Goal: Task Accomplishment & Management: Use online tool/utility

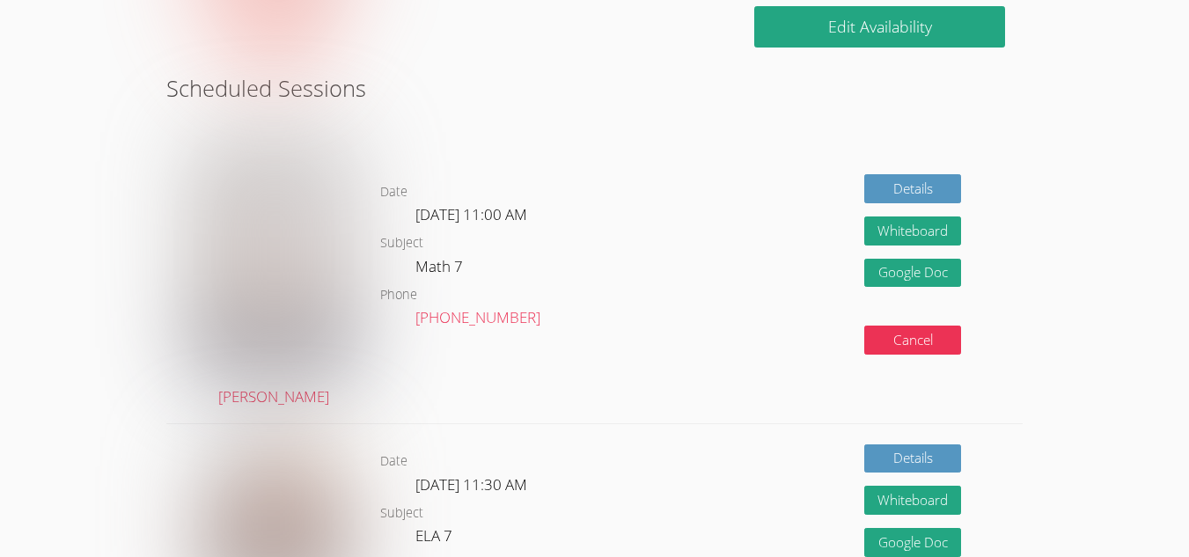
scroll to position [342, 0]
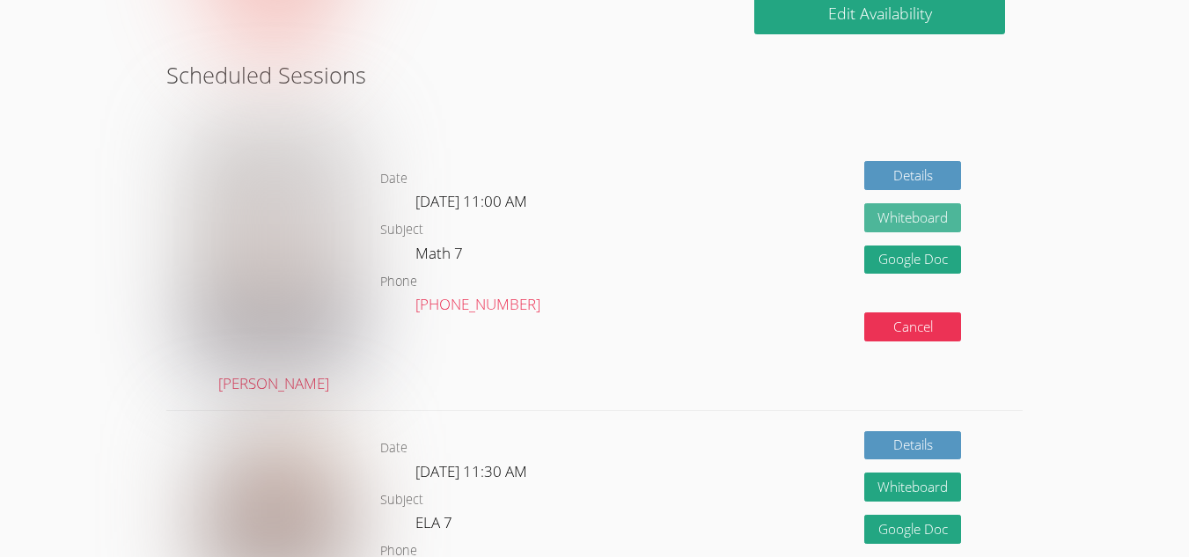
click at [926, 216] on button "Whiteboard" at bounding box center [912, 217] width 97 height 29
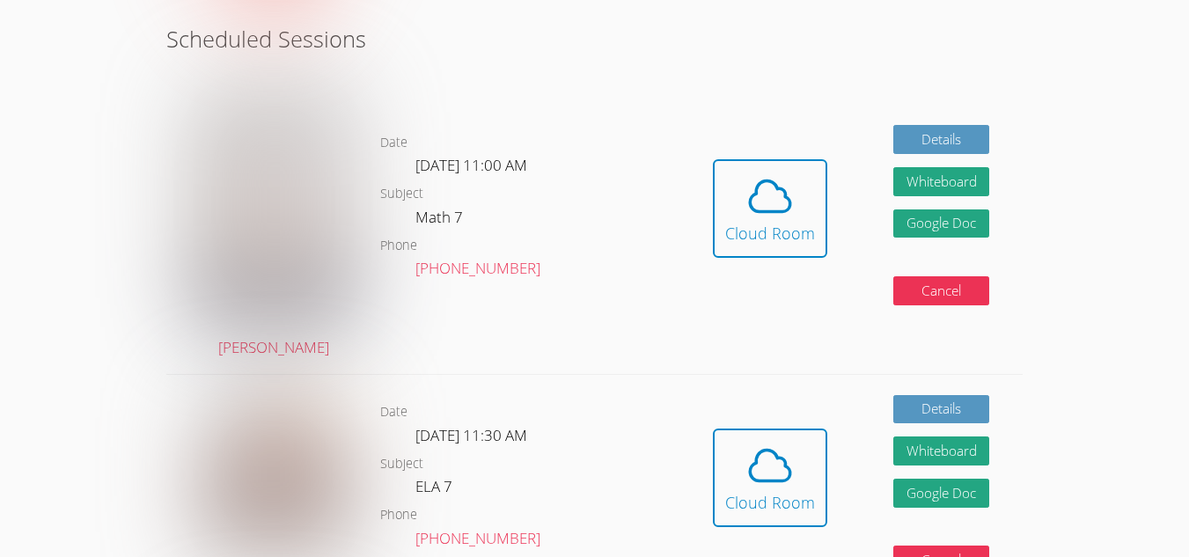
scroll to position [377, 0]
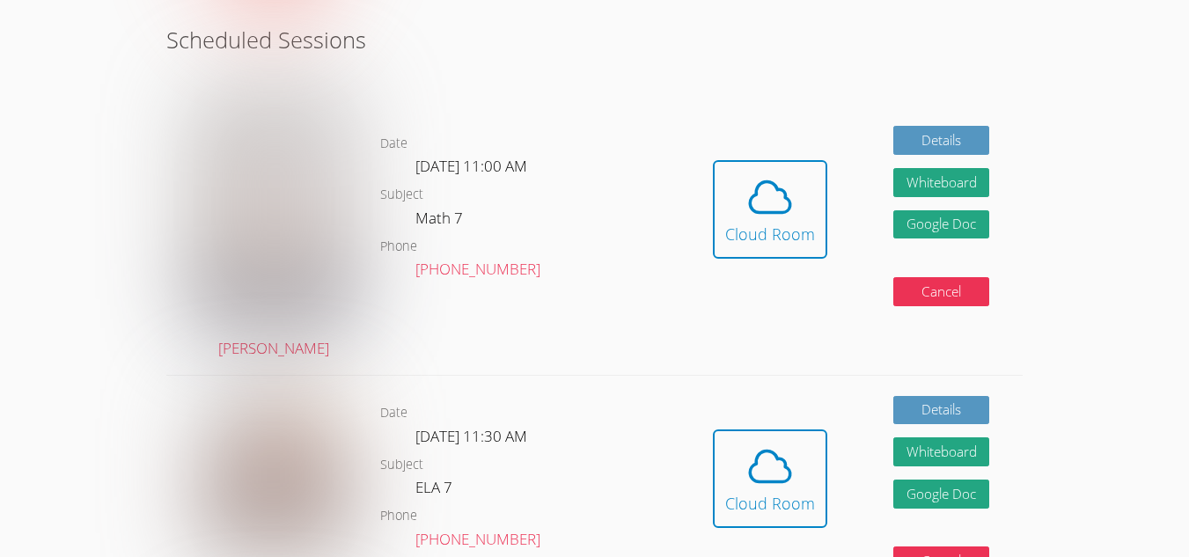
click at [774, 201] on icon at bounding box center [769, 196] width 49 height 49
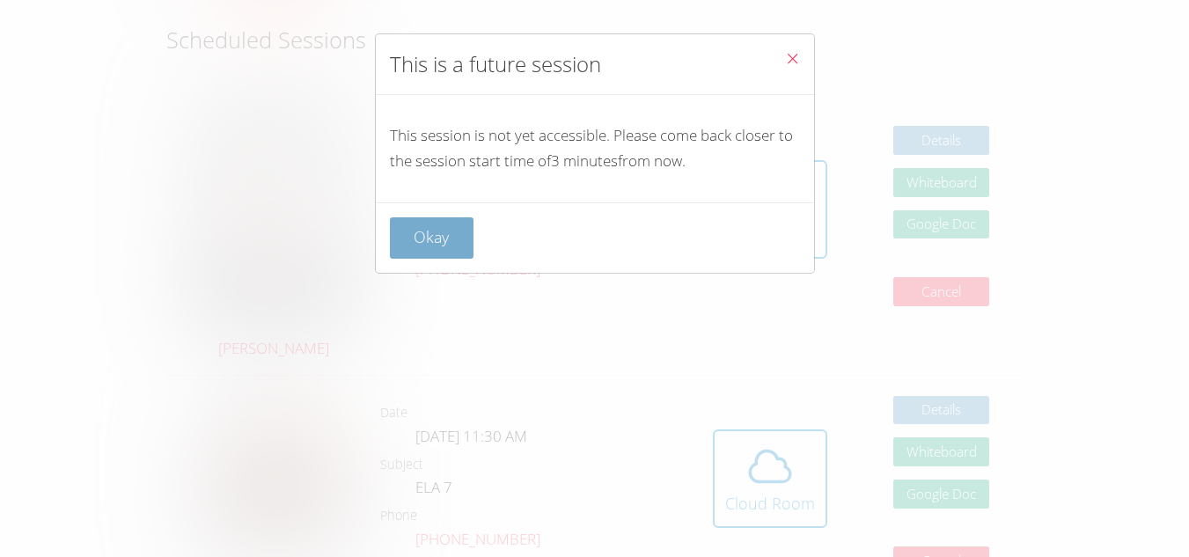
click at [466, 256] on button "Okay" at bounding box center [432, 237] width 84 height 41
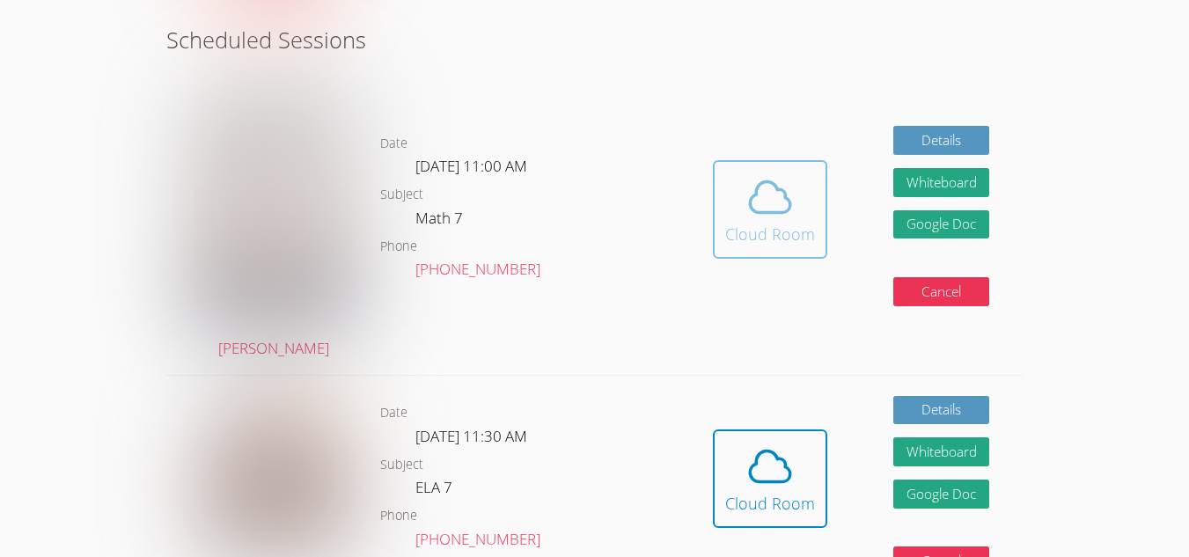
click at [785, 257] on button "Cloud Room" at bounding box center [770, 209] width 114 height 99
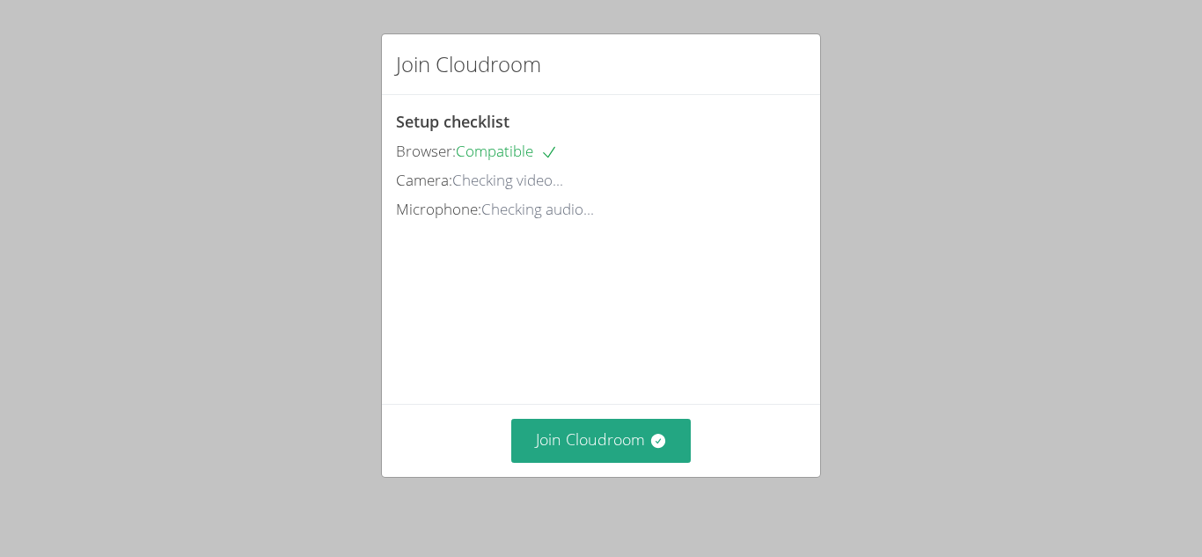
click at [1038, 122] on div "Join Cloudroom Setup checklist Browser: Compatible Camera: Checking video... Mi…" at bounding box center [601, 278] width 1202 height 557
click at [651, 440] on icon at bounding box center [657, 441] width 14 height 14
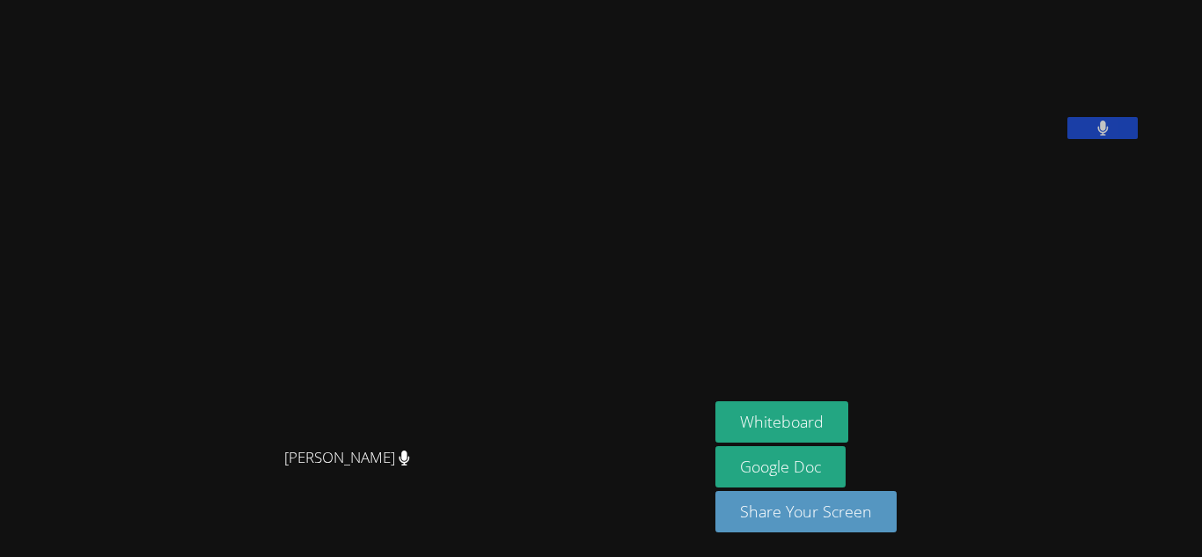
click at [223, 227] on video at bounding box center [355, 243] width 264 height 391
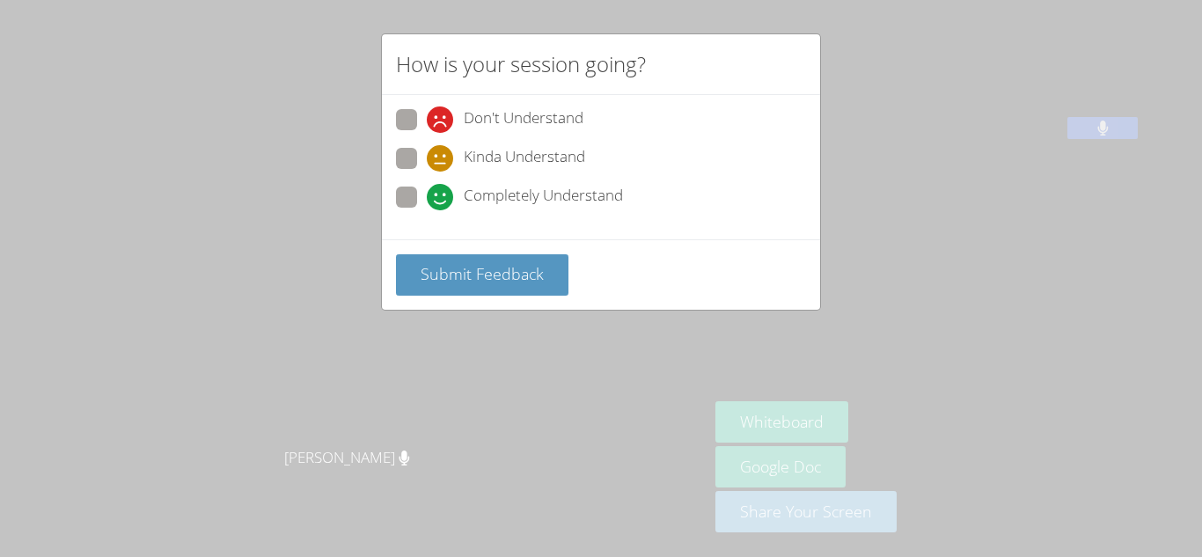
click at [492, 190] on span "Completely Understand" at bounding box center [543, 197] width 159 height 26
click at [442, 190] on input "Completely Understand" at bounding box center [434, 194] width 15 height 15
radio input "true"
click at [469, 297] on div "Submit Feedback" at bounding box center [601, 274] width 438 height 70
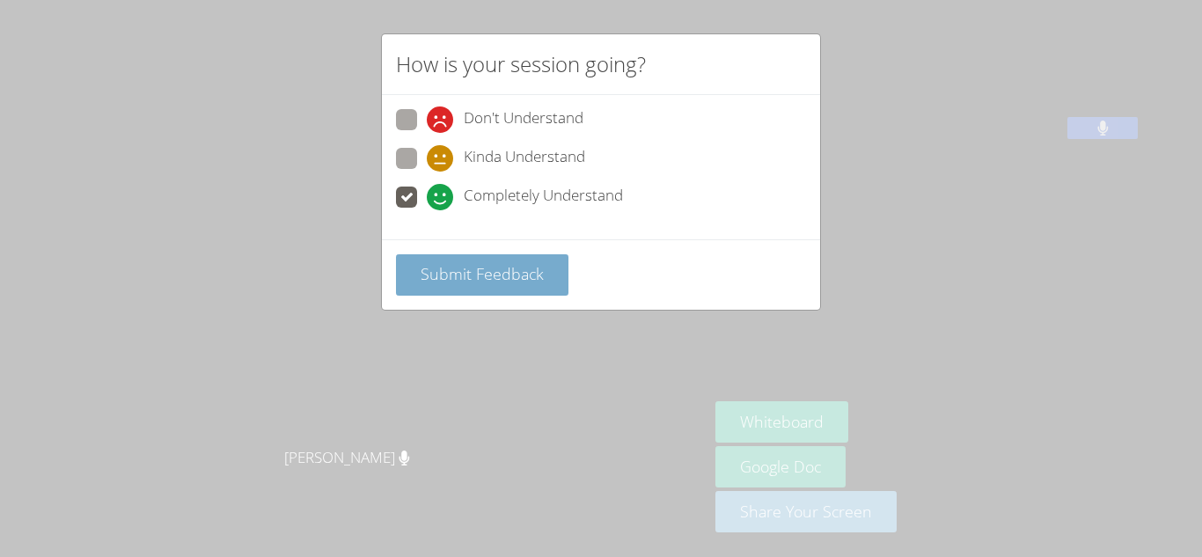
click at [465, 285] on button "Submit Feedback" at bounding box center [482, 274] width 172 height 41
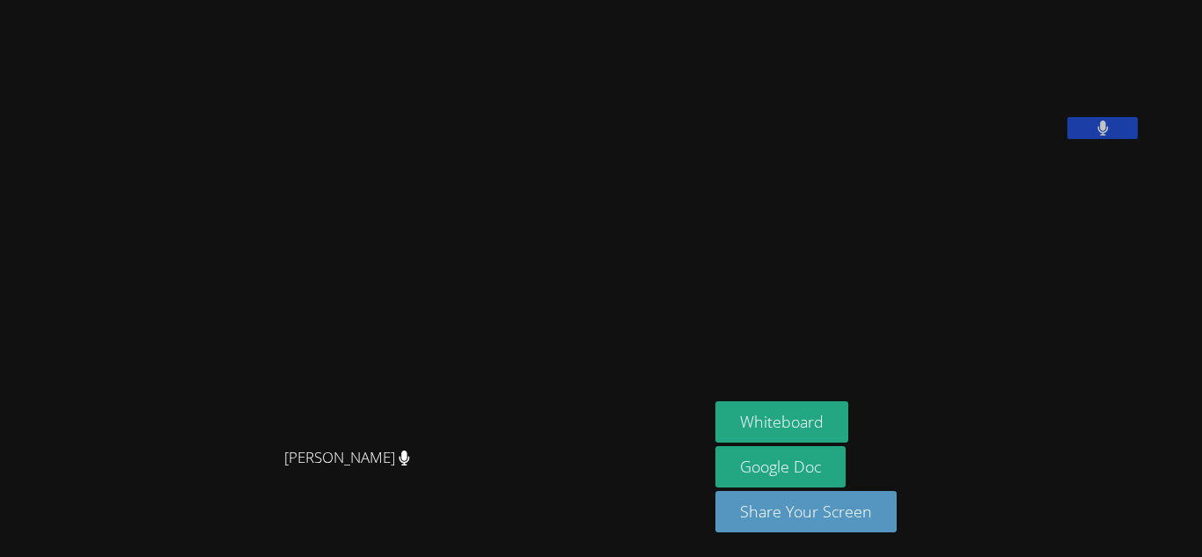
click at [487, 191] on video at bounding box center [355, 243] width 264 height 391
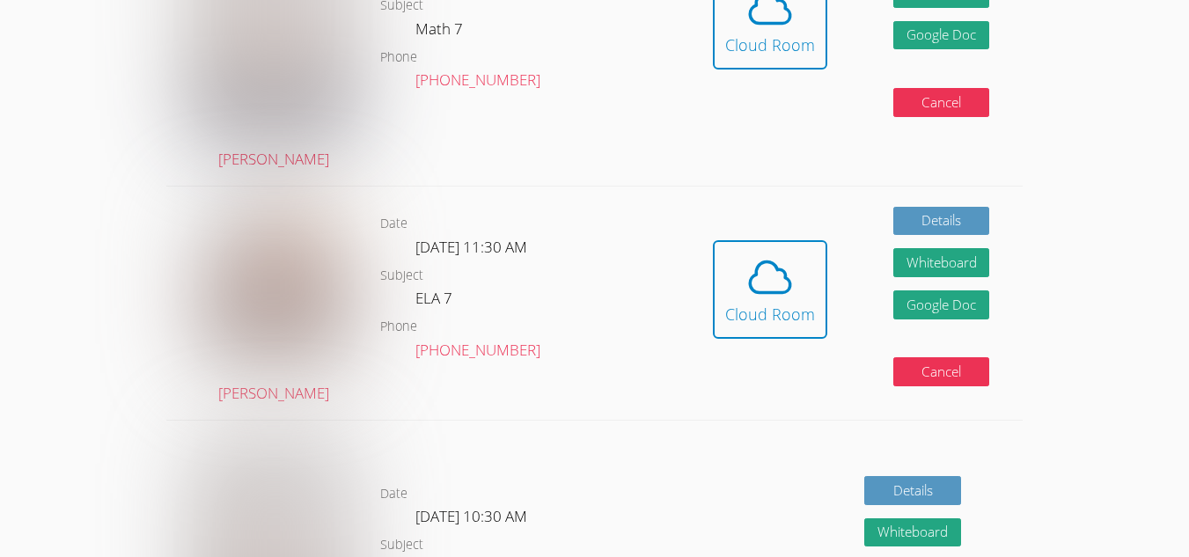
scroll to position [574, 0]
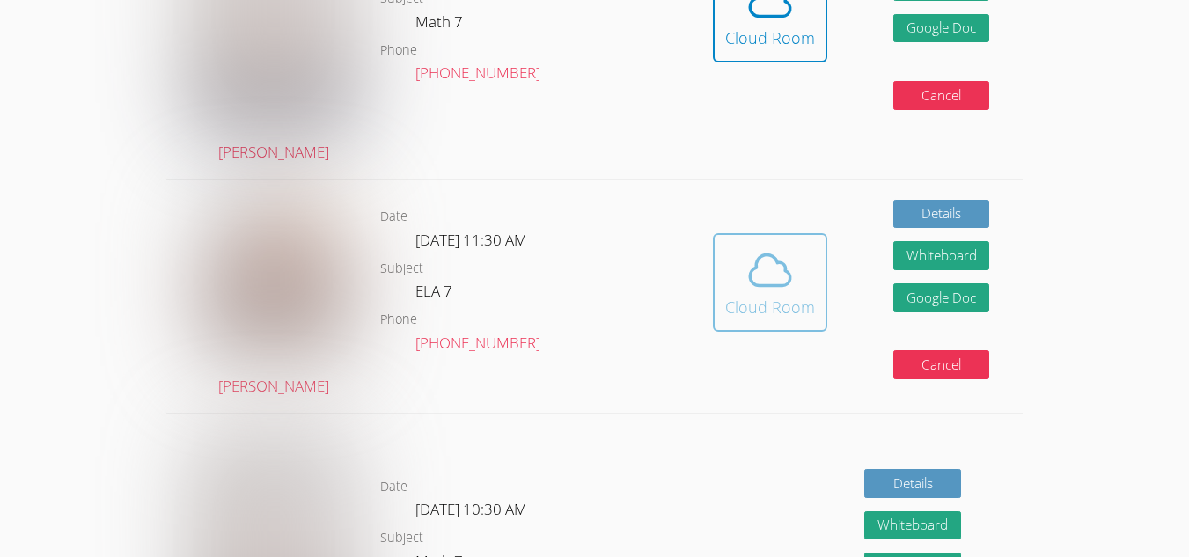
click at [739, 244] on button "Cloud Room" at bounding box center [770, 282] width 114 height 99
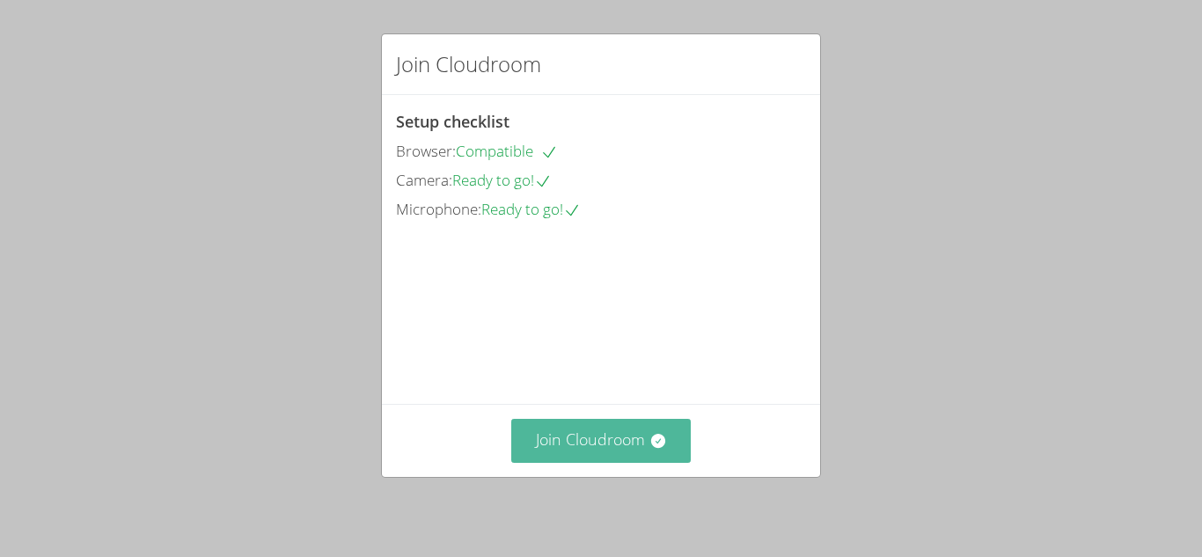
click at [549, 446] on button "Join Cloudroom" at bounding box center [601, 440] width 180 height 43
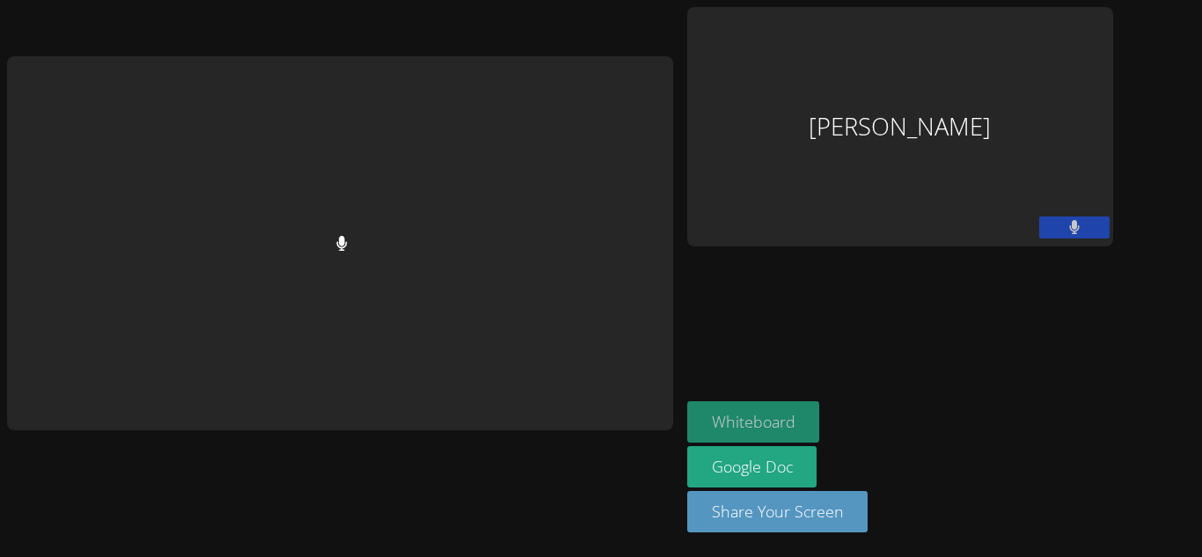
click at [759, 405] on button "Whiteboard" at bounding box center [753, 421] width 133 height 41
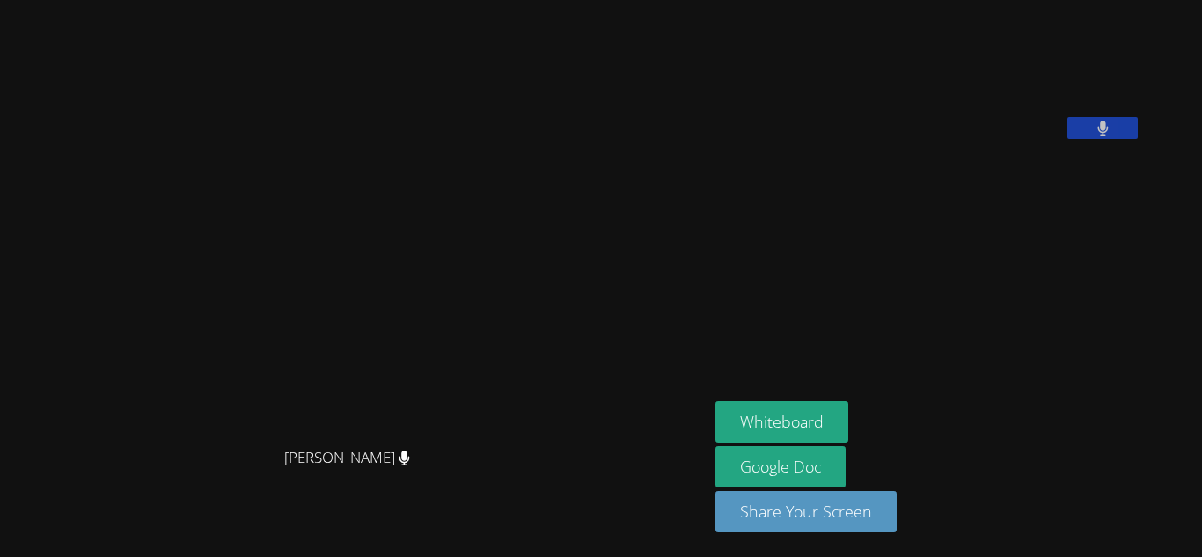
click at [970, 139] on video at bounding box center [847, 73] width 264 height 132
click at [809, 414] on button "Whiteboard" at bounding box center [781, 421] width 133 height 41
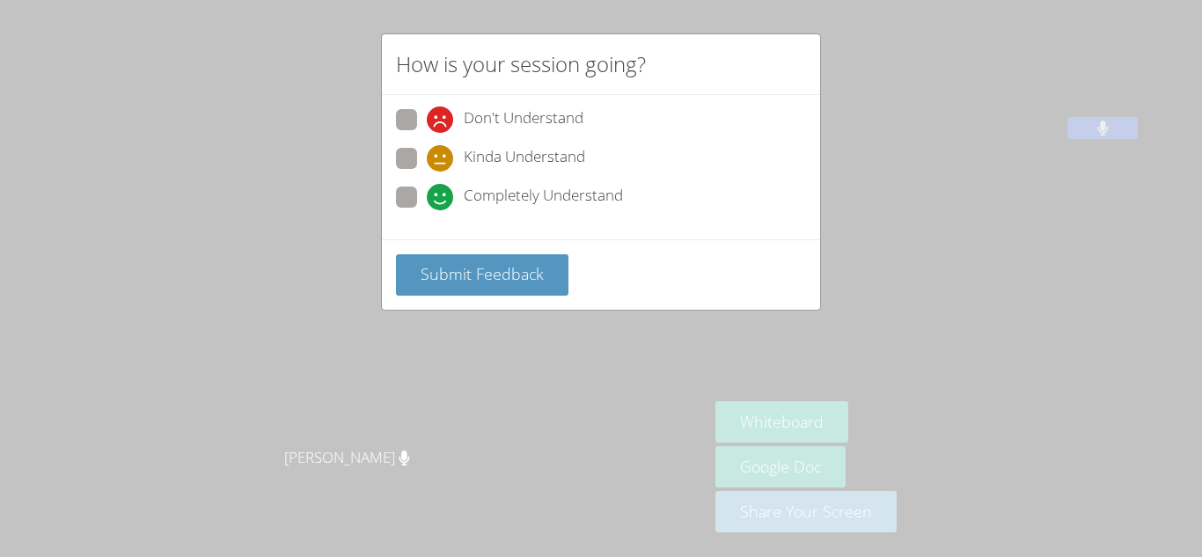
click at [427, 210] on span at bounding box center [427, 210] width 0 height 0
click at [427, 200] on input "Completely Understand" at bounding box center [434, 194] width 15 height 15
radio input "true"
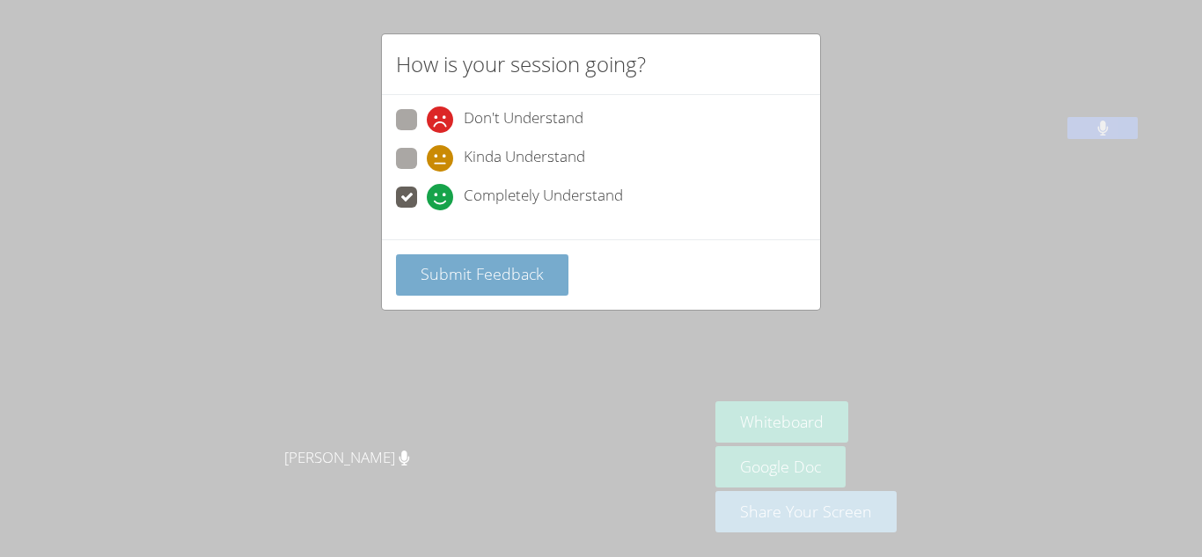
click at [488, 276] on span "Submit Feedback" at bounding box center [482, 273] width 123 height 21
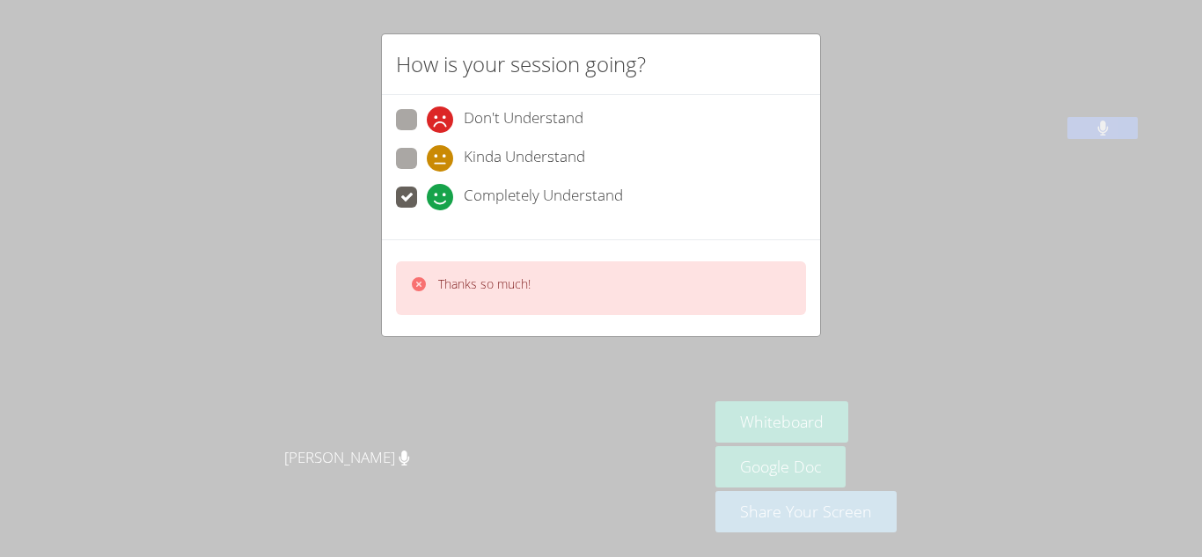
click at [338, 216] on div "How is your session going? Don't Understand Kinda Understand Completely Underst…" at bounding box center [601, 278] width 1202 height 557
click at [415, 282] on icon at bounding box center [419, 284] width 14 height 14
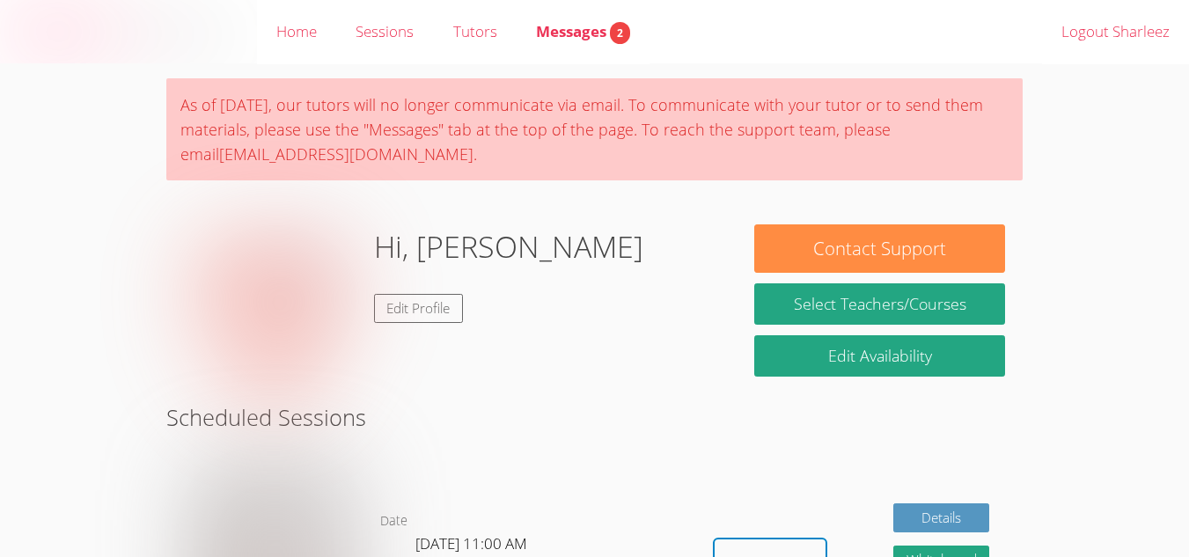
scroll to position [497, 0]
